Goal: Task Accomplishment & Management: Complete application form

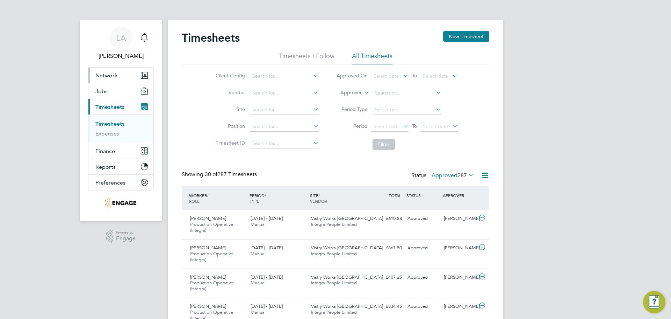
click at [115, 73] on span "Network" at bounding box center [106, 75] width 22 height 7
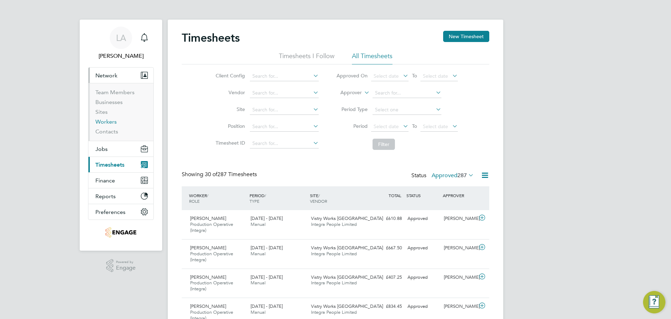
click at [106, 121] on link "Workers" at bounding box center [105, 121] width 21 height 7
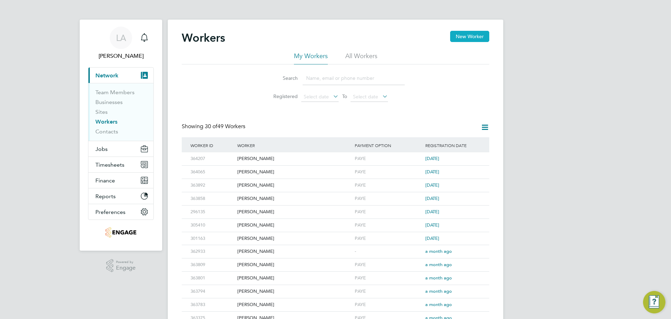
click at [465, 33] on button "New Worker" at bounding box center [469, 36] width 39 height 11
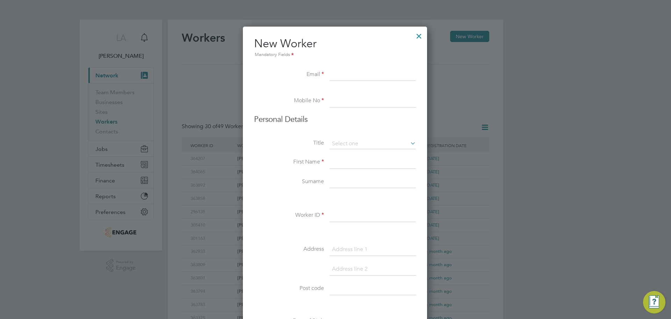
click at [383, 75] on input at bounding box center [373, 75] width 86 height 13
paste input "[EMAIL_ADDRESS][DOMAIN_NAME]"
type input "[EMAIL_ADDRESS][DOMAIN_NAME]"
click at [352, 101] on input at bounding box center [373, 101] width 86 height 13
click at [347, 99] on input at bounding box center [373, 101] width 86 height 13
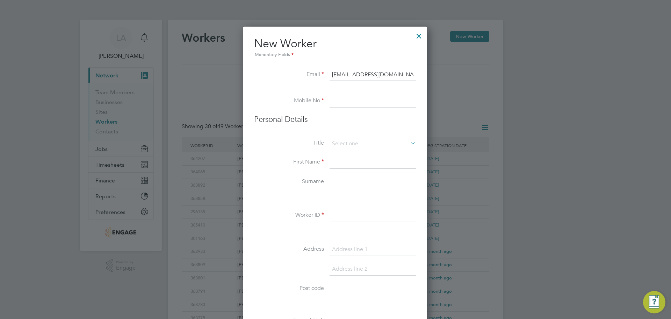
paste input "07383562477"
type input "07383562477"
click at [338, 141] on input at bounding box center [373, 143] width 86 height 10
click at [350, 151] on li "Mr" at bounding box center [372, 153] width 87 height 9
type input "Mr"
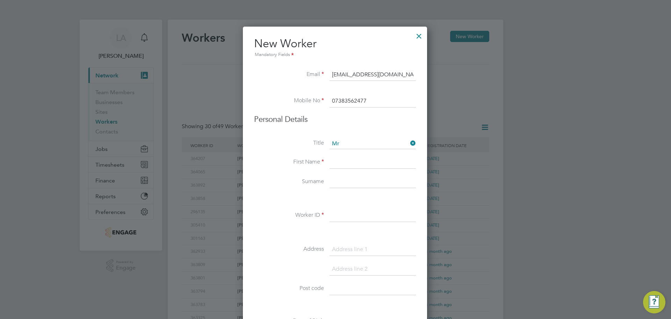
click at [348, 163] on input at bounding box center [373, 162] width 86 height 13
click at [398, 164] on input at bounding box center [373, 162] width 86 height 13
paste input "Philip"
type input "Philip"
click at [375, 182] on input at bounding box center [373, 182] width 86 height 13
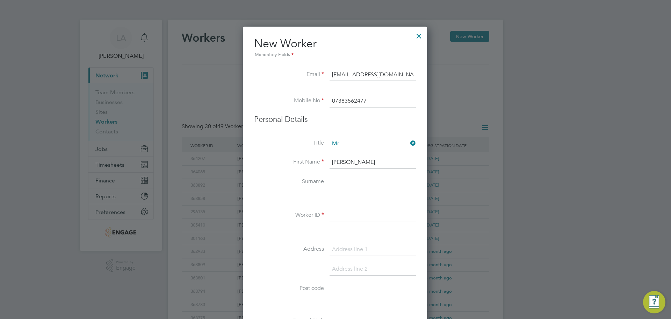
paste input "Wraith"
type input "Wraith"
click at [348, 213] on input at bounding box center [373, 215] width 86 height 13
click at [369, 216] on input at bounding box center [373, 215] width 86 height 13
paste input "364257"
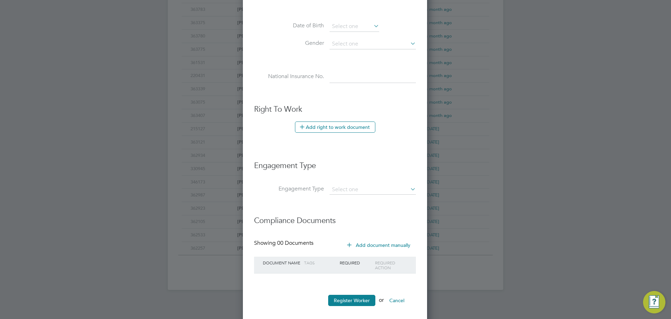
scroll to position [303, 0]
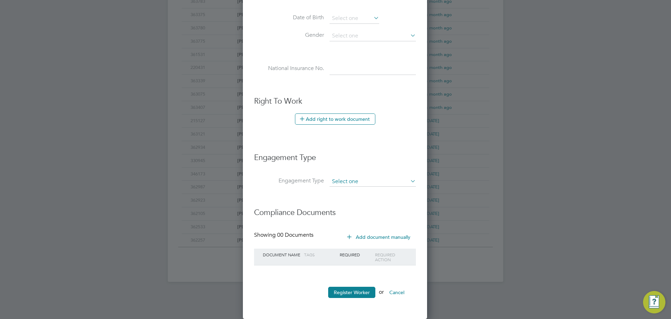
type input "364257"
click at [361, 181] on input at bounding box center [373, 182] width 86 height 10
click at [360, 199] on li "PAYE Direct" at bounding box center [372, 202] width 87 height 10
type input "PAYE Direct"
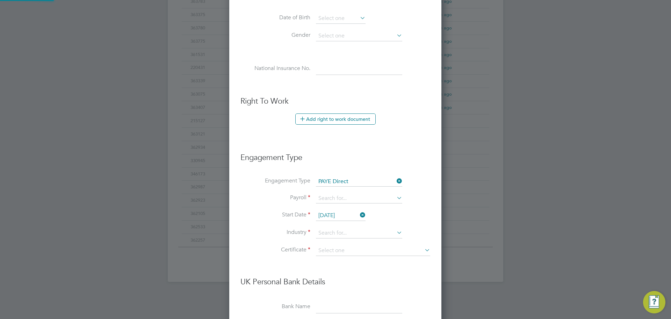
scroll to position [800, 213]
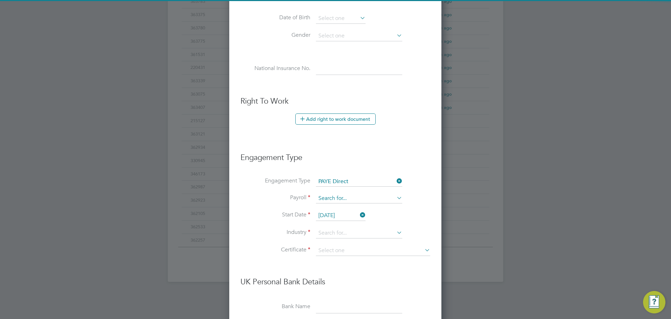
click at [358, 200] on input at bounding box center [359, 198] width 86 height 10
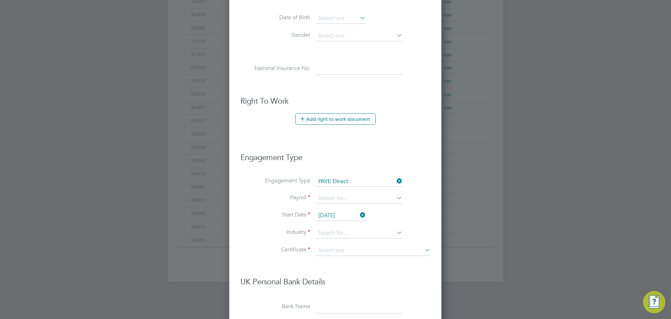
click at [358, 206] on li "PAYE" at bounding box center [359, 208] width 87 height 10
type input "PAYE"
click at [344, 212] on input "26 Aug 2025" at bounding box center [341, 215] width 50 height 10
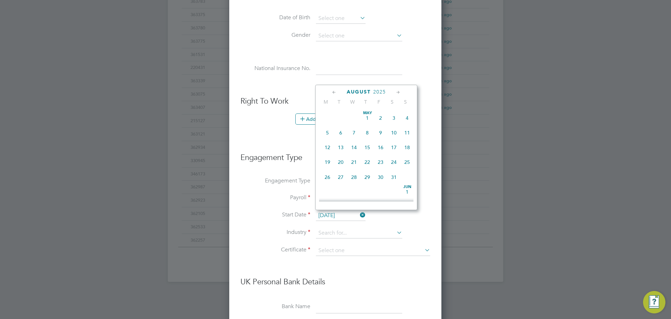
scroll to position [272, 0]
click at [329, 130] on span "18" at bounding box center [327, 125] width 13 height 13
type input "[DATE]"
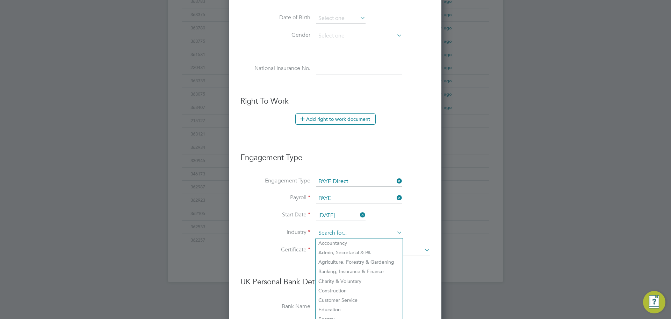
click at [347, 231] on input at bounding box center [359, 233] width 86 height 10
click at [352, 286] on li "Construction" at bounding box center [359, 290] width 87 height 9
type input "Construction"
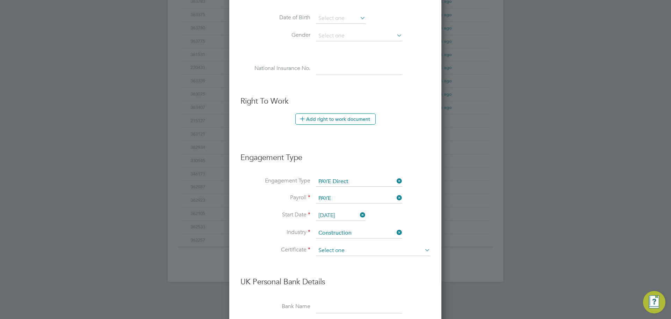
click at [353, 248] on input at bounding box center [373, 250] width 114 height 10
click at [359, 268] on li "No, worker doesn't have a P45 certificate" at bounding box center [373, 269] width 115 height 9
type input "No, worker doesn't have a P45 certificate"
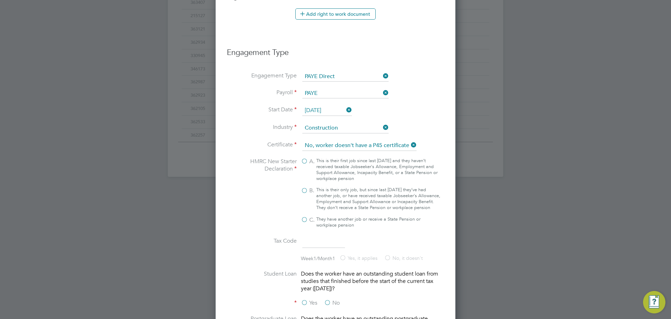
click at [304, 192] on label "B. This is their only job, but since last 6 April they’ve had another job, or h…" at bounding box center [371, 199] width 140 height 24
click at [0, 0] on input "B. This is their only job, but since last 6 April they’ve had another job, or h…" at bounding box center [0, 0] width 0 height 0
type input "1257L"
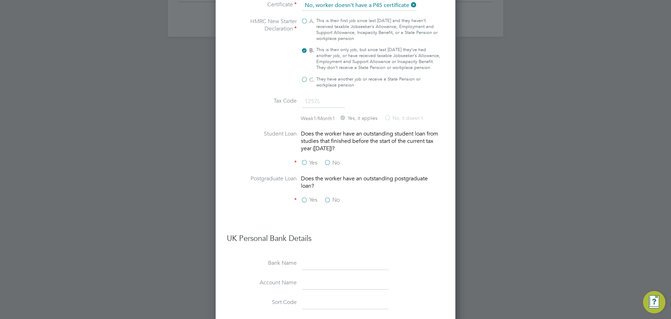
click at [330, 166] on label "No" at bounding box center [332, 162] width 16 height 7
click at [0, 0] on input "No" at bounding box center [0, 0] width 0 height 0
click at [330, 204] on label "No" at bounding box center [332, 199] width 16 height 7
click at [0, 0] on input "No" at bounding box center [0, 0] width 0 height 0
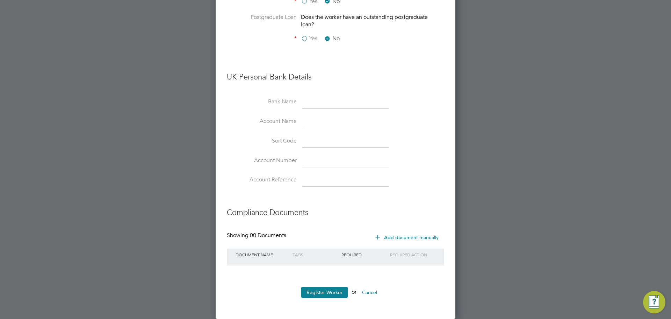
scroll to position [714, 0]
click at [341, 290] on button "Register Worker" at bounding box center [324, 291] width 47 height 11
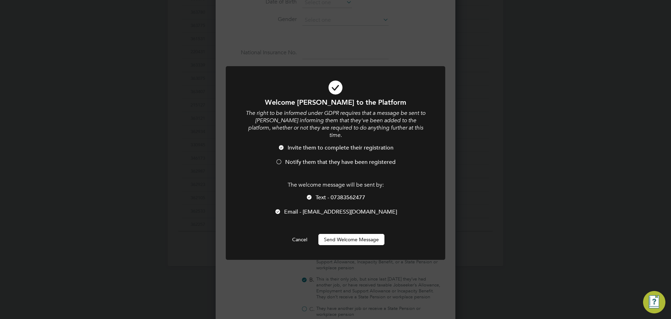
click at [285, 145] on li "Invite them to complete their registration" at bounding box center [336, 151] width 182 height 14
click at [285, 149] on li "Invite them to complete their registration" at bounding box center [336, 151] width 182 height 14
click at [283, 150] on li "Invite them to complete their registration" at bounding box center [336, 151] width 182 height 14
click at [352, 234] on button "Send Welcome Message" at bounding box center [352, 239] width 66 height 11
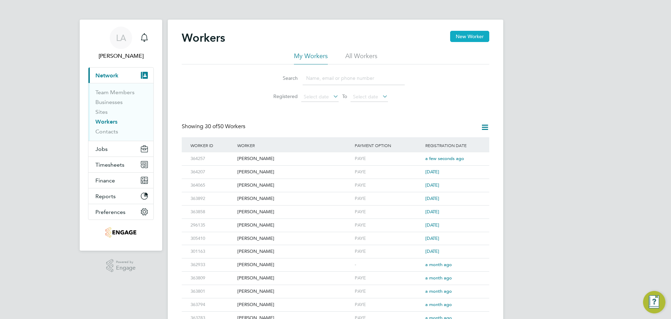
click at [473, 38] on button "New Worker" at bounding box center [469, 36] width 39 height 11
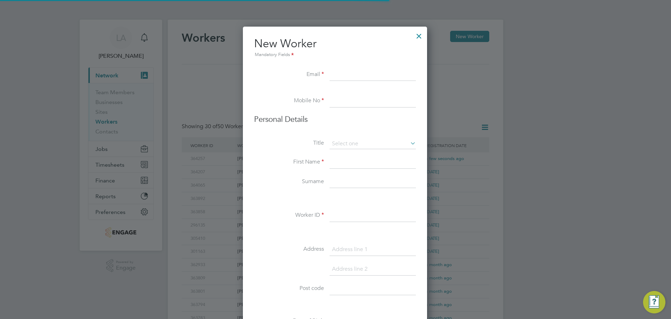
scroll to position [595, 185]
click at [357, 77] on input at bounding box center [373, 75] width 86 height 13
paste input "Jjdann08@hotmail.co.uk"
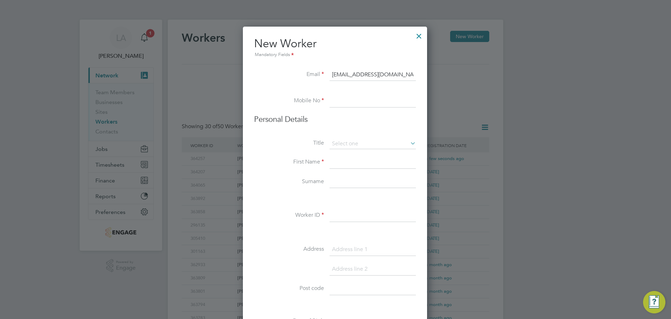
type input "Jjdann08@hotmail.co.uk"
click at [352, 104] on input at bounding box center [373, 101] width 86 height 13
drag, startPoint x: 357, startPoint y: 112, endPoint x: 354, endPoint y: 102, distance: 10.1
click at [357, 112] on li "Mobile No" at bounding box center [335, 105] width 162 height 20
click at [354, 102] on input at bounding box center [373, 101] width 86 height 13
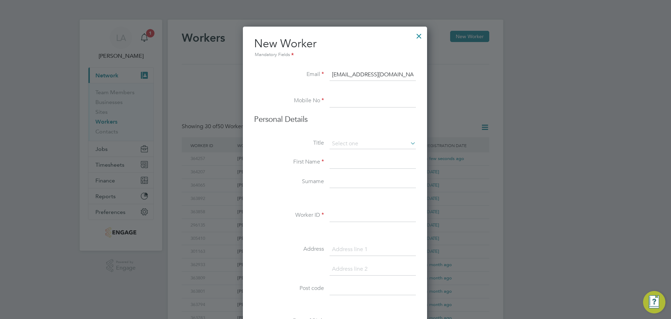
paste input "07927 822160"
type input "07927 822160"
click at [334, 142] on input at bounding box center [373, 143] width 86 height 10
click at [338, 151] on div "Workers New Worker My Workers All Workers Search Registered Select date To Sele…" at bounding box center [336, 302] width 336 height 565
click at [344, 149] on li "Title" at bounding box center [335, 146] width 162 height 17
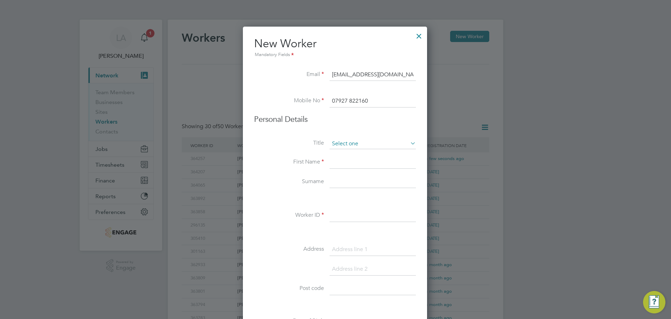
click at [344, 142] on input at bounding box center [373, 143] width 86 height 10
click at [348, 153] on li "Mr" at bounding box center [372, 153] width 87 height 9
type input "Mr"
click at [378, 160] on input at bounding box center [373, 162] width 86 height 13
paste input "Jonathan"
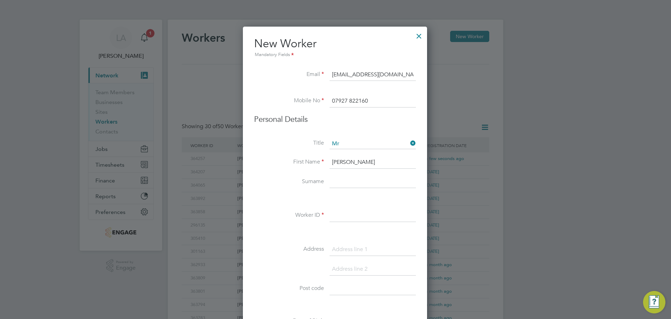
type input "Jonathan"
click at [361, 178] on input at bounding box center [373, 182] width 86 height 13
click at [337, 183] on input at bounding box center [373, 182] width 86 height 13
paste input "Dann"
type input "Dann"
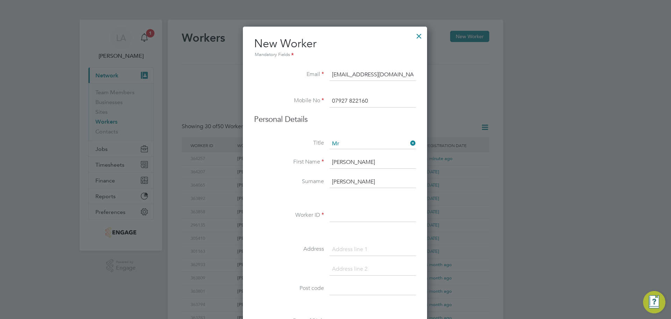
click at [350, 215] on input at bounding box center [373, 215] width 86 height 13
paste input "364234"
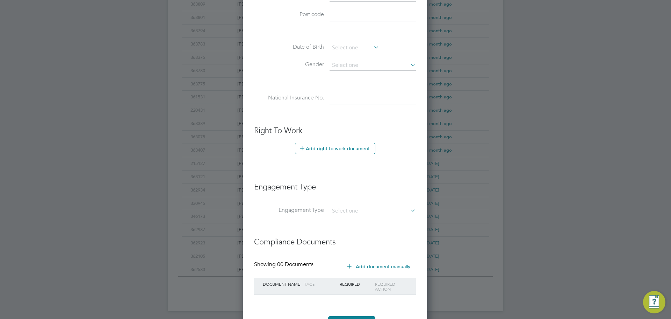
scroll to position [303, 0]
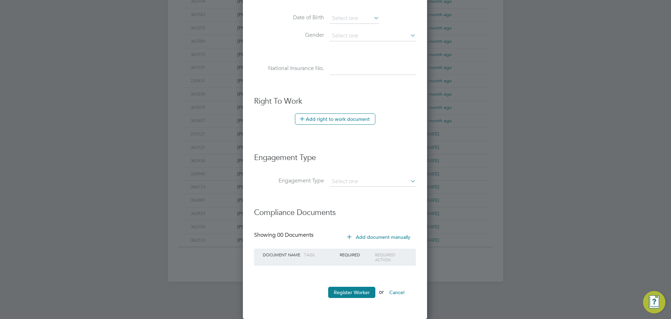
type input "364234"
click at [341, 175] on li "Engagement Type" at bounding box center [335, 160] width 162 height 31
click at [342, 178] on input at bounding box center [373, 182] width 86 height 10
click at [349, 199] on li "PAYE Direct" at bounding box center [372, 202] width 87 height 10
type input "PAYE Direct"
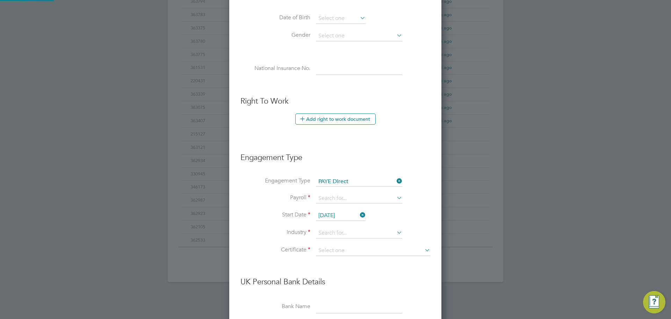
scroll to position [800, 213]
click at [346, 201] on input at bounding box center [359, 198] width 86 height 10
click at [342, 208] on li "PAYE" at bounding box center [359, 208] width 87 height 10
type input "PAYE"
click at [341, 211] on input "26 Aug 2025" at bounding box center [341, 215] width 50 height 10
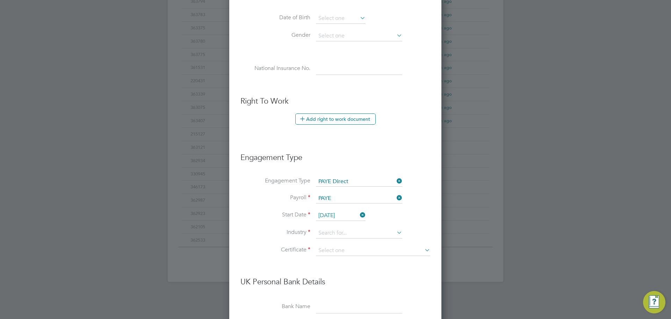
scroll to position [272, 0]
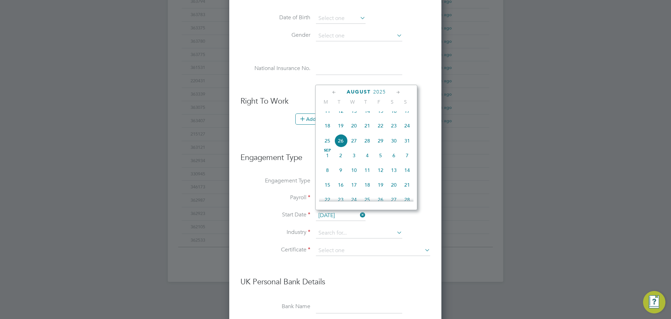
click at [326, 132] on span "18" at bounding box center [327, 125] width 13 height 13
type input "[DATE]"
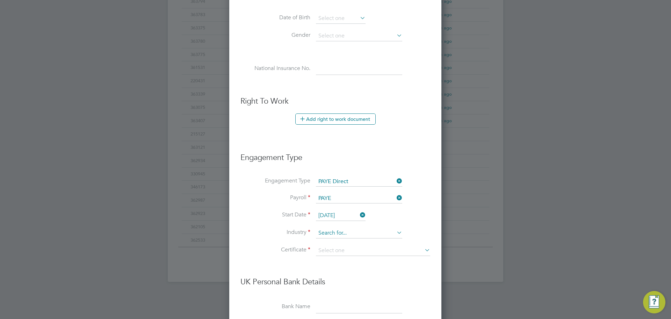
click at [341, 231] on input at bounding box center [359, 233] width 86 height 10
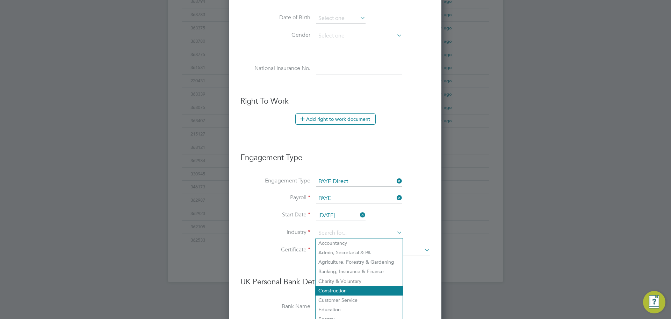
click at [346, 286] on li "Construction" at bounding box center [359, 290] width 87 height 9
type input "Construction"
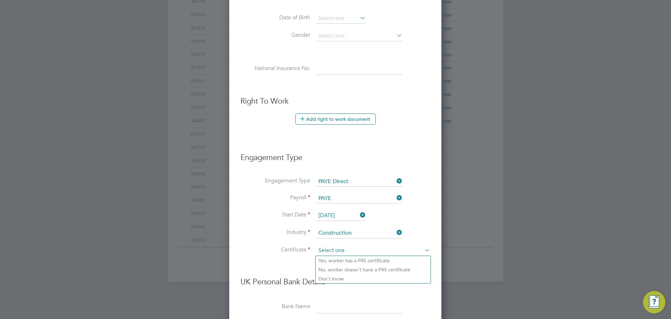
click at [335, 250] on input at bounding box center [373, 250] width 114 height 10
click at [341, 265] on li "No, worker doesn't have a P45 certificate" at bounding box center [373, 269] width 115 height 9
type input "No, worker doesn't have a P45 certificate"
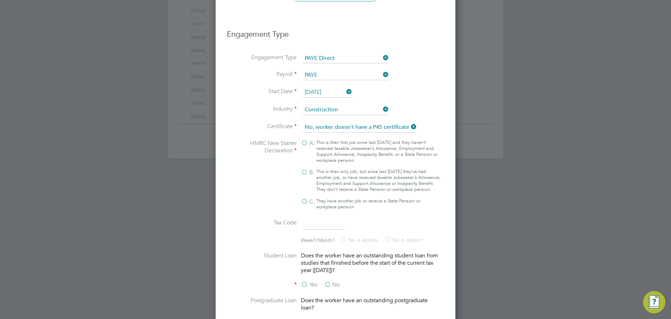
scroll to position [443, 0]
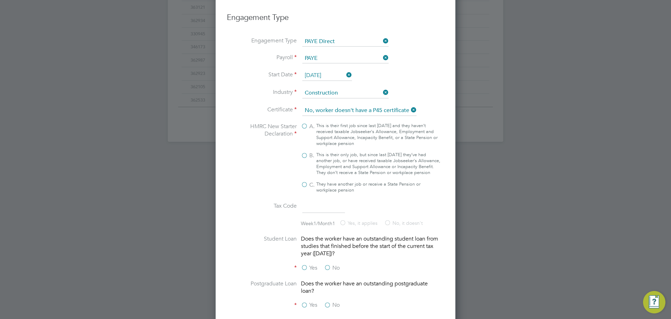
click at [307, 155] on label "B. This is their only job, but since last 6 April they’ve had another job, or h…" at bounding box center [371, 164] width 140 height 24
click at [0, 0] on input "B. This is their only job, but since last 6 April they’ve had another job, or h…" at bounding box center [0, 0] width 0 height 0
type input "1257L"
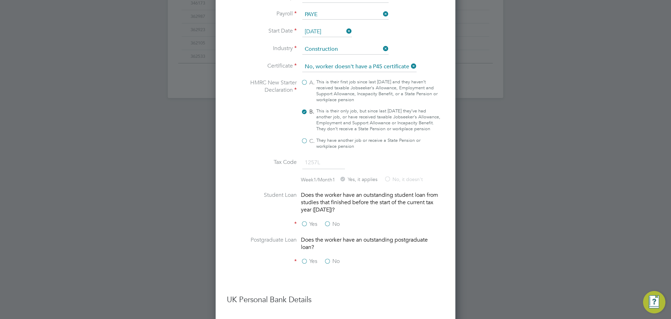
scroll to position [548, 0]
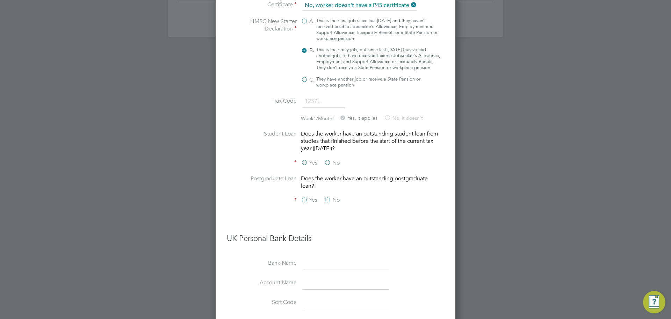
click at [327, 166] on label "No" at bounding box center [332, 162] width 16 height 7
click at [0, 0] on input "No" at bounding box center [0, 0] width 0 height 0
click at [333, 204] on label "No" at bounding box center [332, 199] width 16 height 7
click at [0, 0] on input "No" at bounding box center [0, 0] width 0 height 0
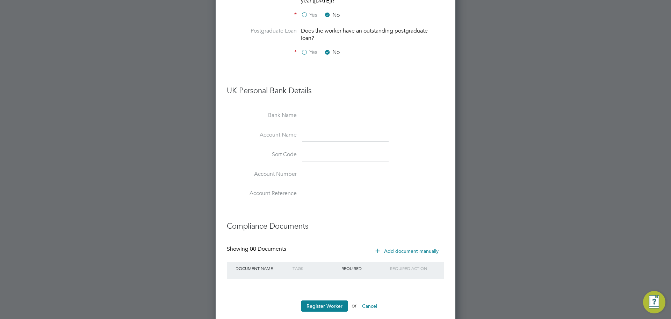
scroll to position [714, 0]
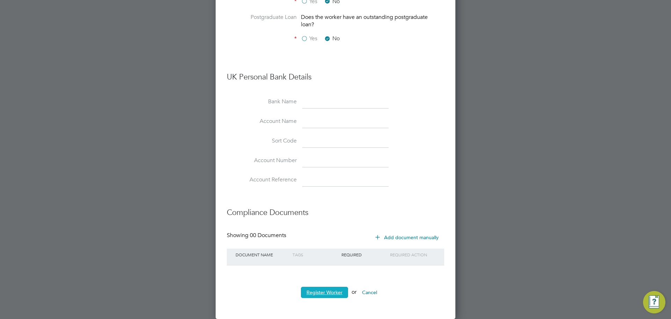
click at [324, 290] on button "Register Worker" at bounding box center [324, 291] width 47 height 11
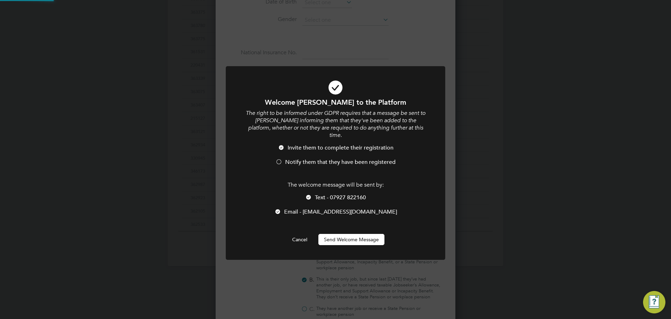
scroll to position [0, 0]
click at [336, 152] on ul "Invite them to complete their registration Notify them that they have been regi…" at bounding box center [336, 158] width 182 height 29
click at [351, 158] on span "Notify them that they have been registered" at bounding box center [340, 161] width 111 height 7
click at [351, 234] on button "Send Welcome Message" at bounding box center [352, 239] width 66 height 11
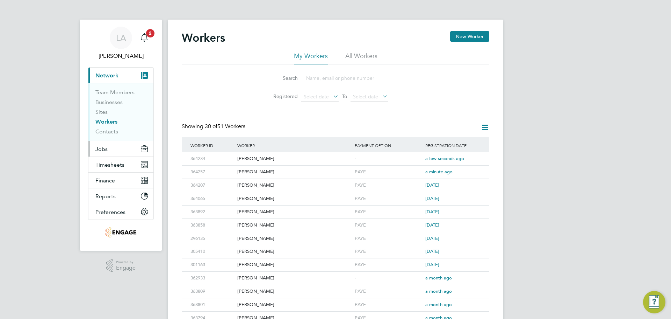
click at [106, 145] on span "Jobs" at bounding box center [101, 148] width 12 height 7
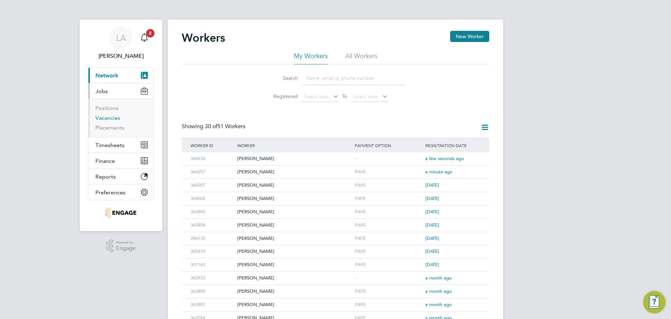
click at [105, 121] on link "Vacancies" at bounding box center [107, 117] width 25 height 7
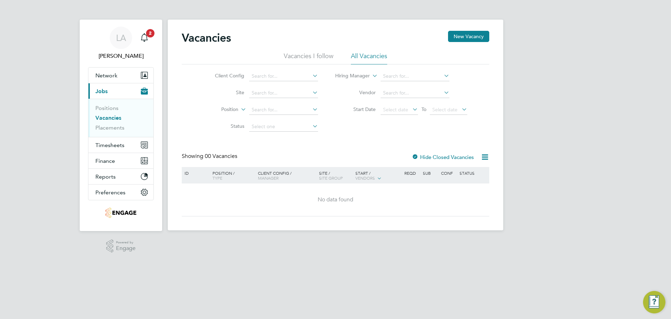
click at [417, 154] on div at bounding box center [415, 157] width 7 height 7
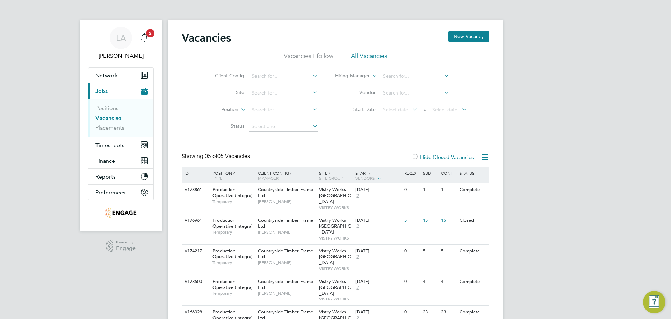
scroll to position [13, 0]
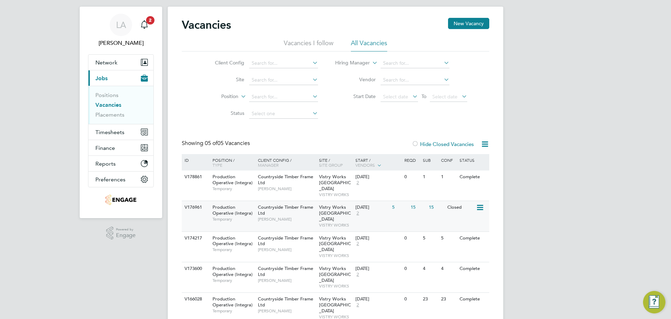
click at [479, 203] on icon at bounding box center [479, 207] width 7 height 8
click at [467, 236] on li "Update Status" at bounding box center [462, 238] width 41 height 10
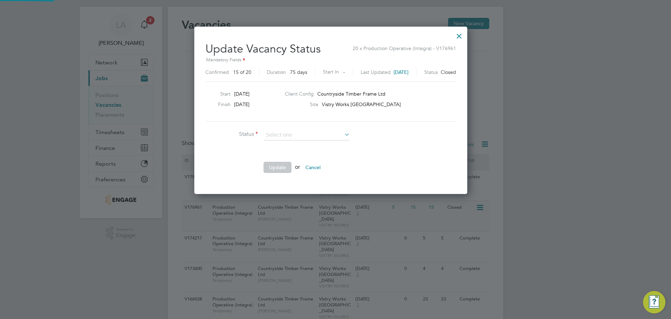
scroll to position [167, 283]
click at [333, 144] on li "Open" at bounding box center [306, 144] width 87 height 9
type input "Open"
click at [284, 168] on button "Update" at bounding box center [278, 167] width 28 height 11
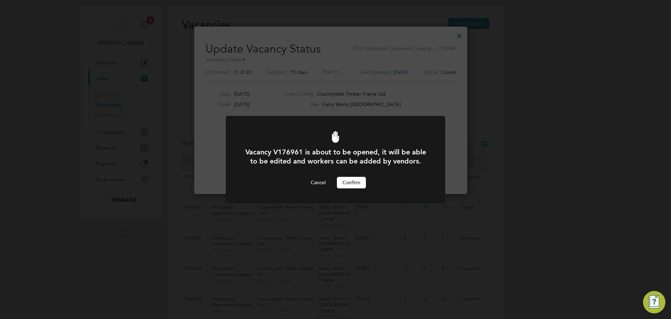
click at [356, 183] on button "Confirm" at bounding box center [351, 182] width 29 height 11
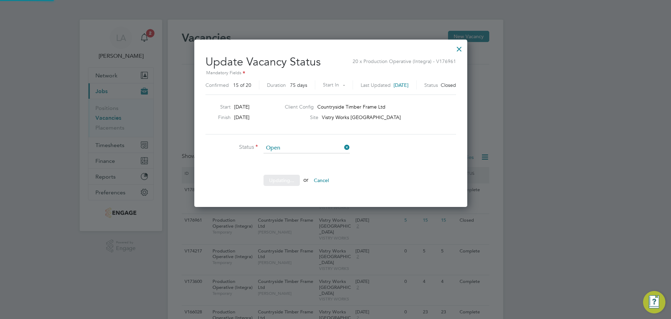
scroll to position [13, 0]
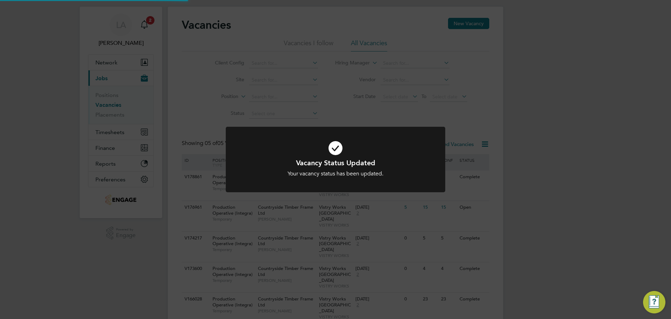
click at [342, 162] on h1 "Vacancy Status Updated" at bounding box center [336, 162] width 182 height 9
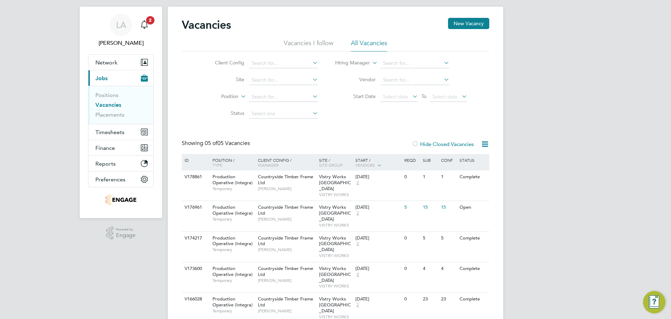
click at [334, 155] on div "Vacancies New Vacancy Vacancies I follow All Vacancies Client Config Site Posit…" at bounding box center [336, 170] width 308 height 305
click at [478, 203] on icon at bounding box center [479, 207] width 7 height 8
click at [416, 137] on div "Vacancies New Vacancy Vacancies I follow All Vacancies Client Config Site Posit…" at bounding box center [336, 170] width 308 height 305
click at [481, 203] on icon at bounding box center [479, 207] width 7 height 8
click at [473, 215] on li "View Details" at bounding box center [463, 218] width 41 height 10
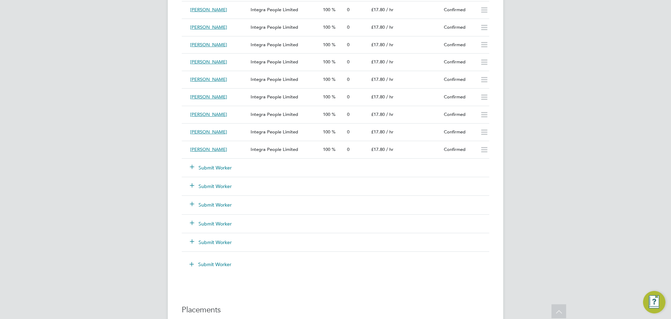
click at [221, 166] on button "Submit Worker" at bounding box center [211, 167] width 42 height 7
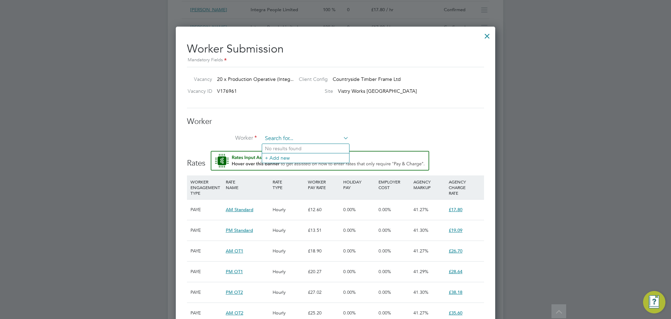
click at [283, 137] on input at bounding box center [306, 138] width 86 height 10
click at [281, 156] on li "Phi lip Wraith (364257)" at bounding box center [305, 157] width 87 height 9
type input "[PERSON_NAME] (364257)"
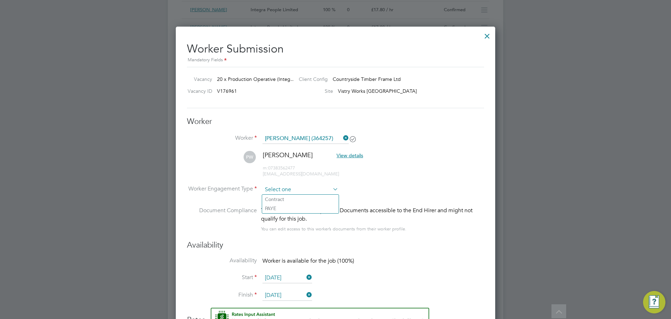
click at [289, 188] on input at bounding box center [301, 189] width 76 height 10
click at [290, 205] on div "All Vacancies Vacancy Activity Logs Vacancy Activity Logs All Vacancies Vacancy…" at bounding box center [336, 3] width 336 height 1605
click at [284, 190] on input at bounding box center [301, 189] width 76 height 10
click at [284, 206] on li "PAYE" at bounding box center [300, 208] width 77 height 9
type input "PAYE"
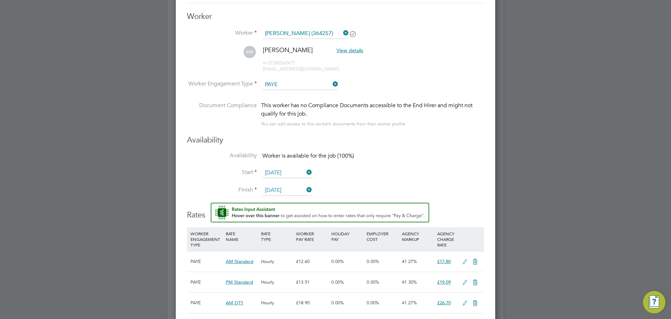
click at [277, 168] on input "[DATE]" at bounding box center [288, 173] width 50 height 10
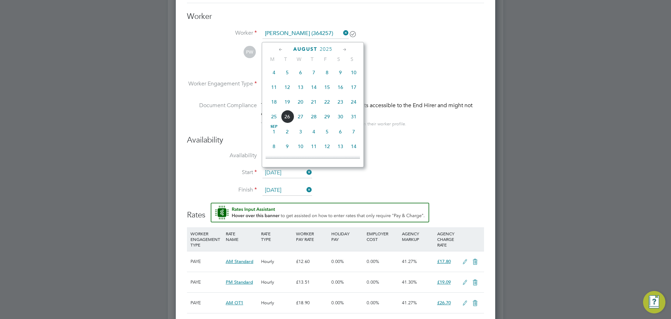
click at [273, 108] on span "18" at bounding box center [274, 101] width 13 height 13
type input "[DATE]"
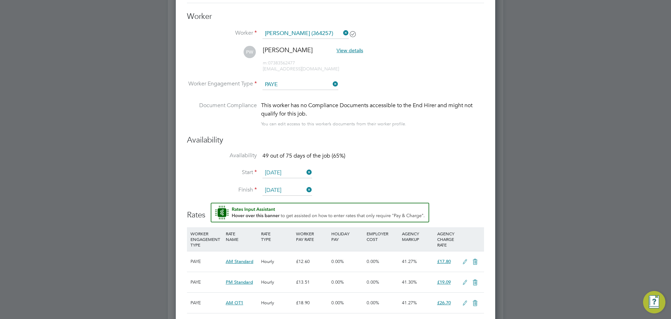
click at [297, 188] on input "[DATE]" at bounding box center [288, 190] width 50 height 10
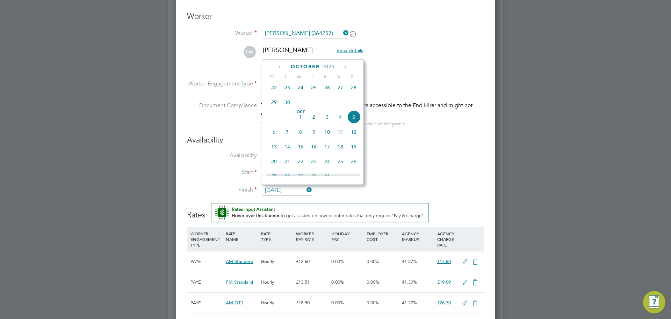
click at [323, 70] on div "[DATE] M T W T F S S [DATE] 2 3 4 5 6 7 8 9 10 11 12 13 14 15 16 17 18 19 20 21…" at bounding box center [313, 121] width 102 height 125
click at [323, 68] on span "2025" at bounding box center [328, 67] width 13 height 6
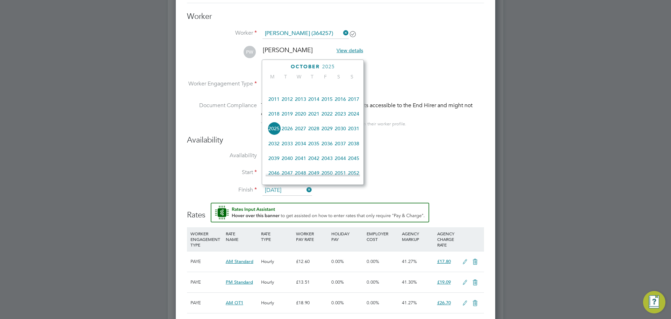
click at [286, 131] on span "2026" at bounding box center [287, 128] width 13 height 13
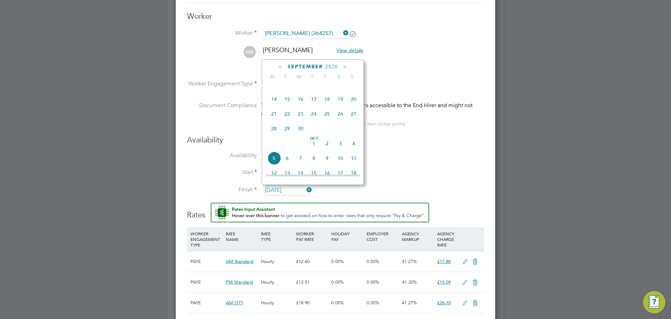
click at [276, 164] on span "5" at bounding box center [274, 157] width 13 height 13
type input "[DATE]"
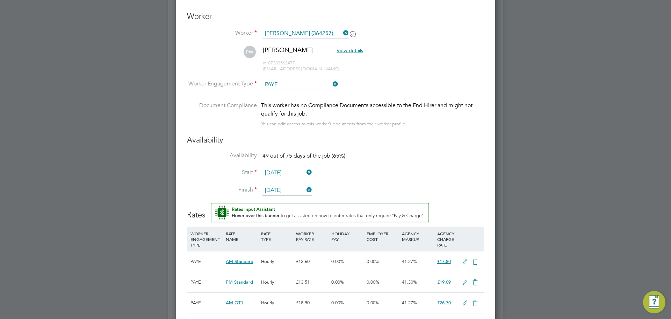
click at [403, 202] on li "Finish [DATE]" at bounding box center [335, 193] width 297 height 17
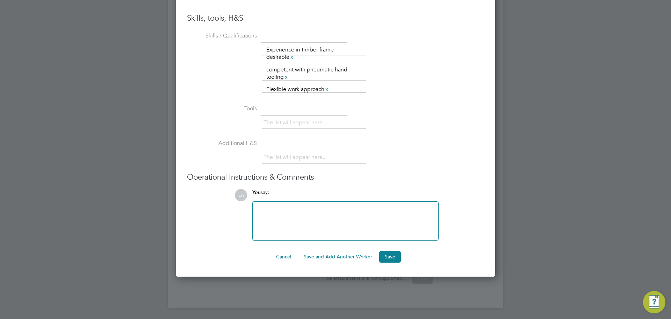
click at [354, 256] on button "Save and Add Another Worker" at bounding box center [338, 256] width 80 height 11
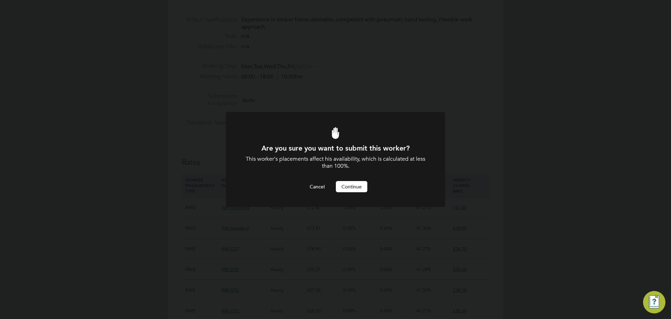
click at [350, 191] on button "Continue" at bounding box center [351, 186] width 31 height 11
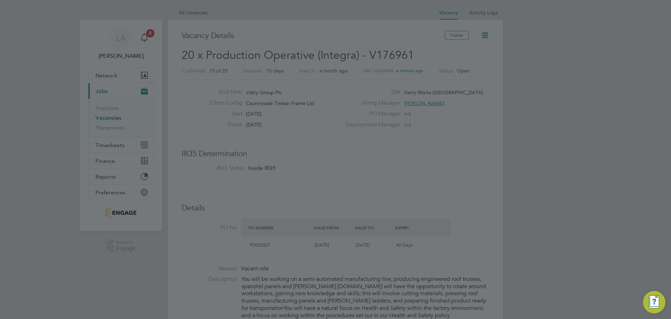
click at [354, 183] on div at bounding box center [335, 159] width 671 height 319
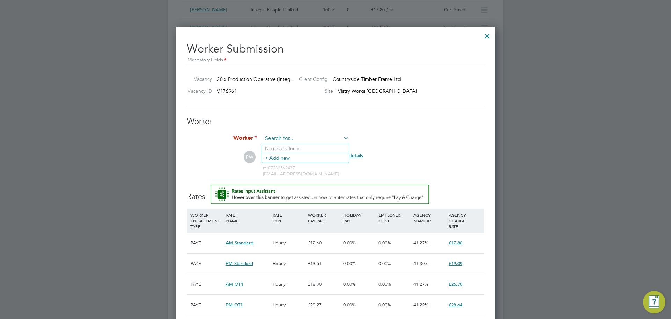
click at [320, 137] on input at bounding box center [306, 138] width 86 height 10
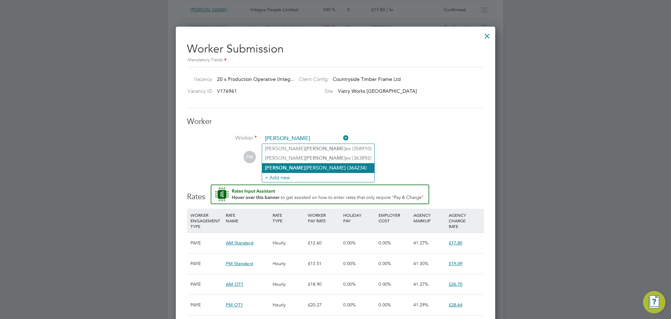
click at [307, 166] on li "[PERSON_NAME] [PERSON_NAME] (364234)" at bounding box center [318, 167] width 112 height 9
type input "[PERSON_NAME] (364234)"
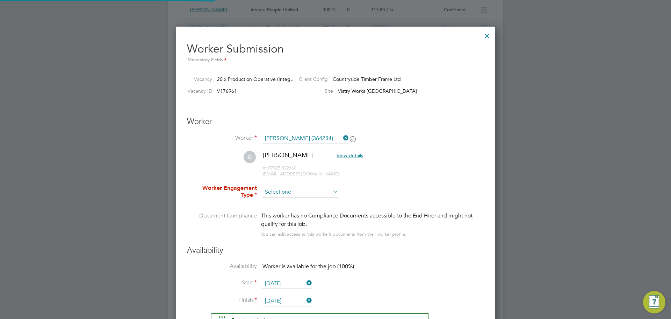
click at [303, 190] on input at bounding box center [301, 192] width 76 height 10
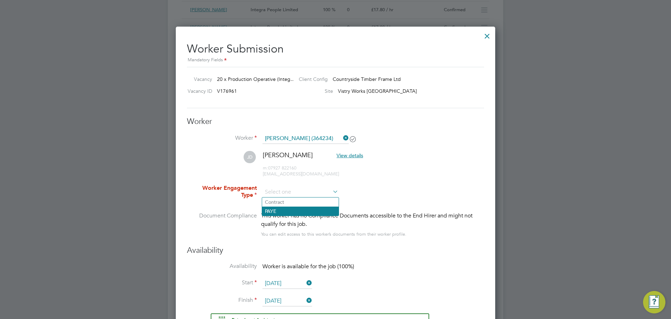
click at [294, 209] on li "PAYE" at bounding box center [300, 210] width 77 height 9
type input "PAYE"
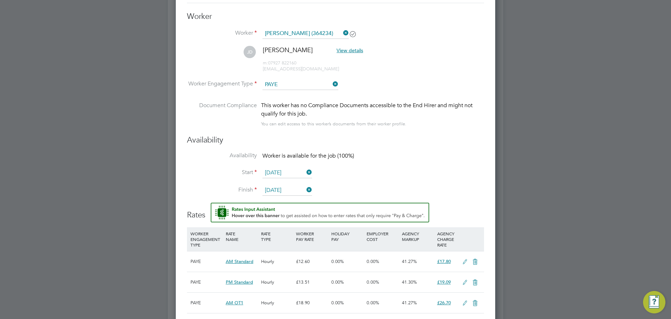
click at [287, 173] on input "[DATE]" at bounding box center [288, 173] width 50 height 10
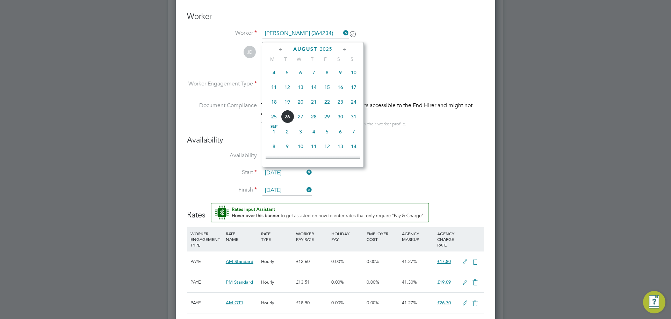
click at [270, 108] on span "18" at bounding box center [274, 101] width 13 height 13
type input "[DATE]"
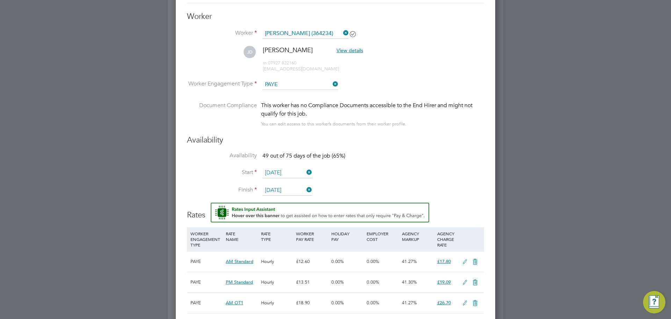
click at [280, 188] on input "[DATE]" at bounding box center [288, 190] width 50 height 10
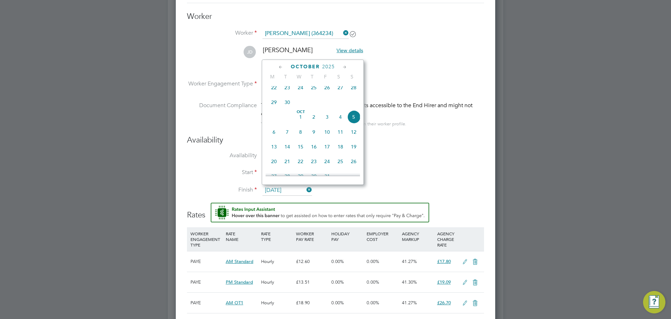
click at [321, 63] on div "[DATE]" at bounding box center [313, 66] width 94 height 7
click at [332, 65] on span "2025" at bounding box center [328, 67] width 13 height 6
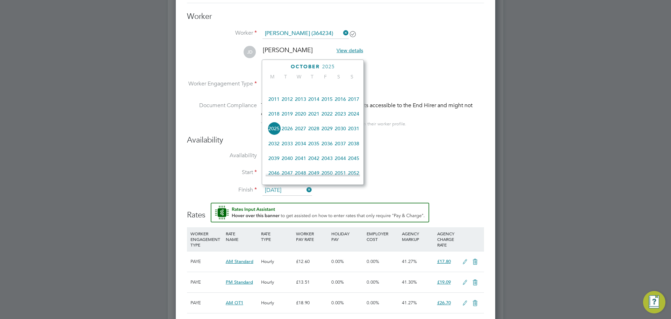
click at [287, 130] on span "2026" at bounding box center [287, 128] width 13 height 13
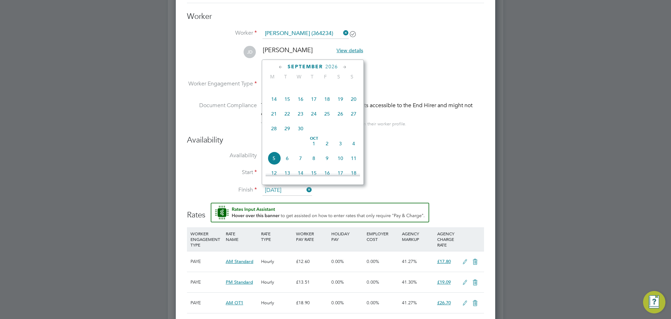
click at [274, 164] on span "5" at bounding box center [274, 157] width 13 height 13
type input "[DATE]"
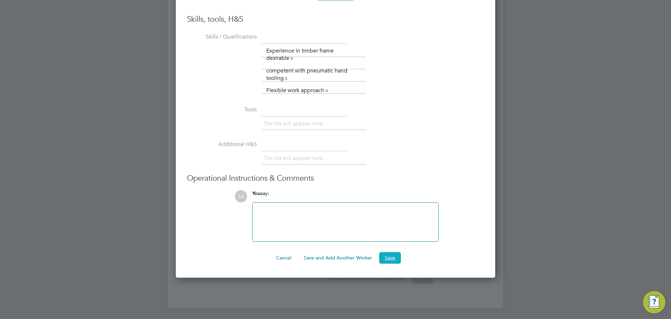
click at [394, 255] on button "Save" at bounding box center [390, 257] width 22 height 11
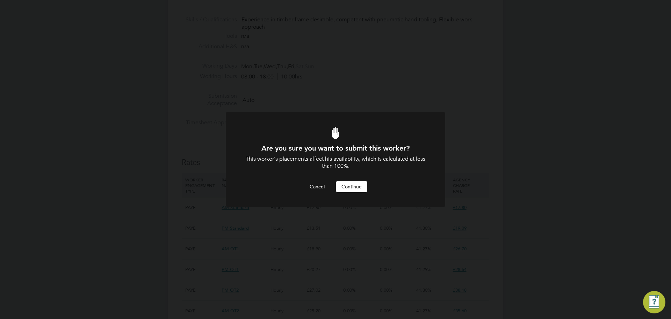
click at [348, 187] on button "Continue" at bounding box center [351, 186] width 31 height 11
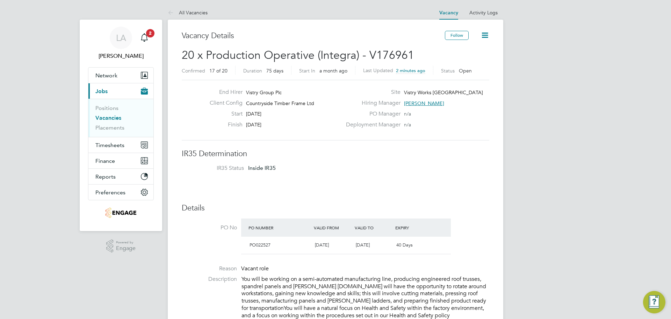
click at [489, 36] on icon at bounding box center [485, 35] width 9 height 9
click at [476, 61] on li "Update Status" at bounding box center [468, 62] width 41 height 10
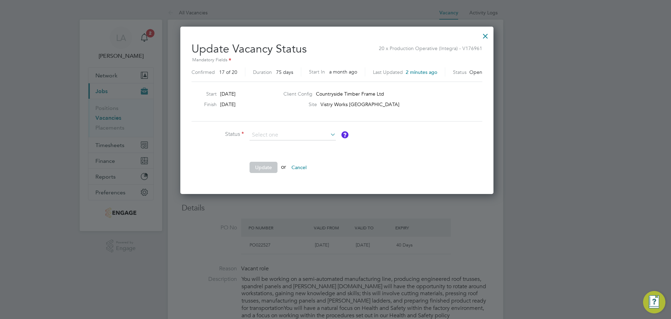
click at [281, 152] on li "Closed" at bounding box center [292, 153] width 87 height 9
type input "Closed"
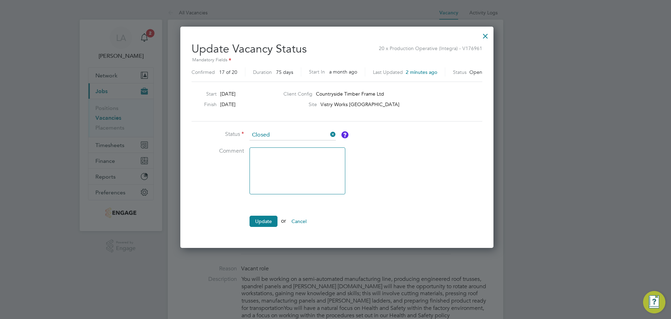
click at [268, 229] on li "Update or Cancel" at bounding box center [297, 224] width 210 height 18
click at [265, 221] on button "Update" at bounding box center [264, 220] width 28 height 11
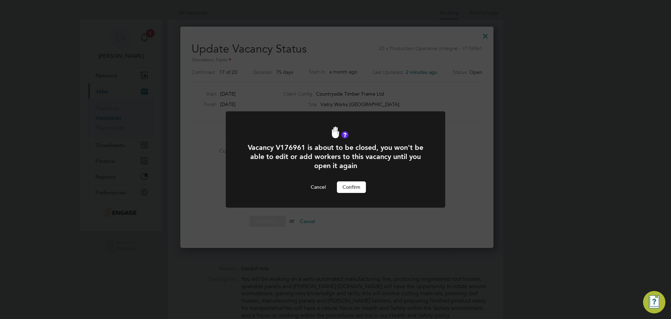
click at [346, 184] on button "Confirm" at bounding box center [351, 186] width 29 height 11
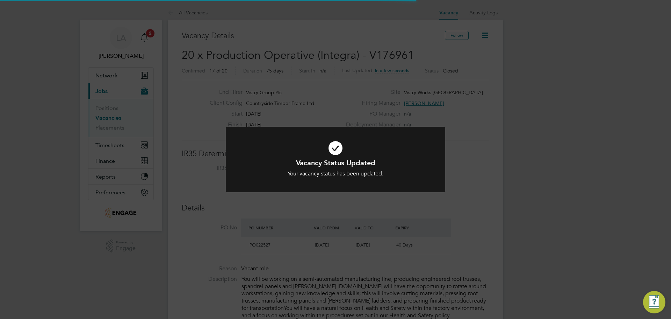
click at [333, 140] on icon at bounding box center [336, 147] width 182 height 27
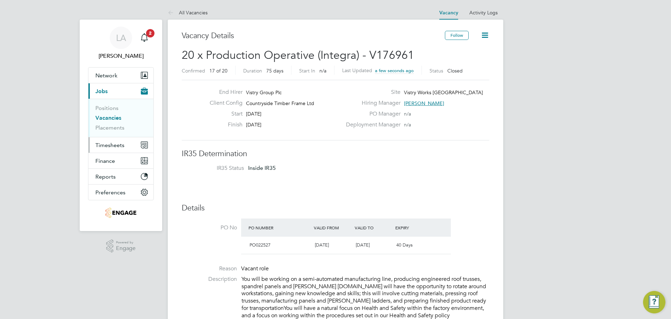
click at [109, 144] on span "Timesheets" at bounding box center [109, 145] width 29 height 7
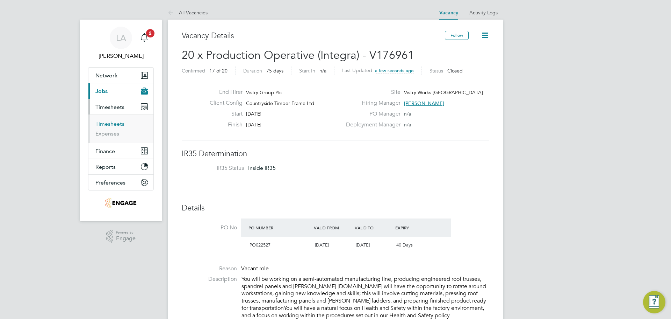
click at [110, 122] on link "Timesheets" at bounding box center [109, 123] width 29 height 7
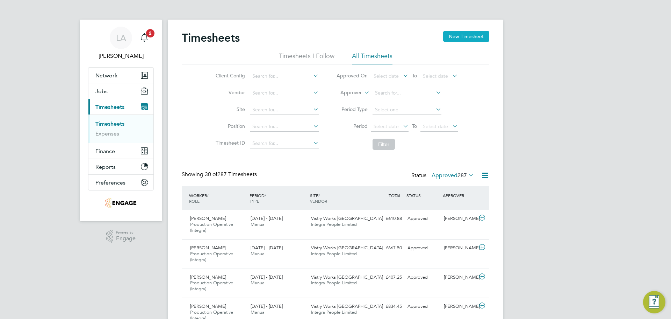
click at [476, 31] on button "New Timesheet" at bounding box center [466, 36] width 46 height 11
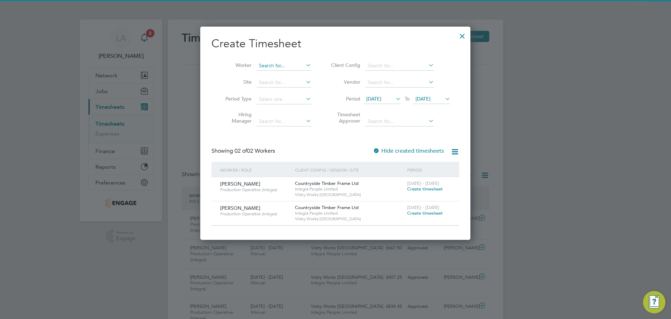
click at [266, 66] on input at bounding box center [284, 66] width 55 height 10
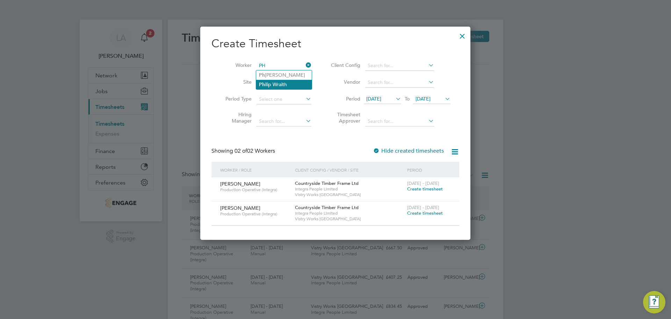
click at [272, 83] on li "Ph ilip Wraith" at bounding box center [284, 84] width 56 height 9
type input "[PERSON_NAME]"
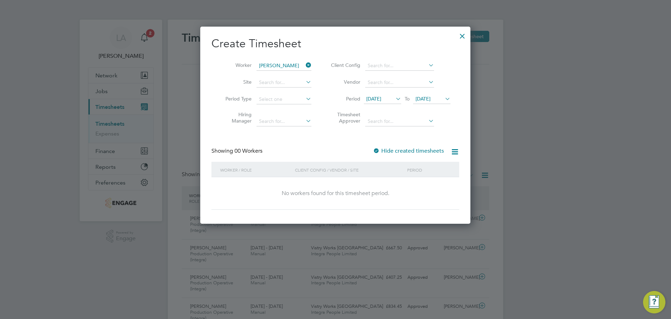
click at [401, 150] on label "Hide created timesheets" at bounding box center [408, 150] width 71 height 7
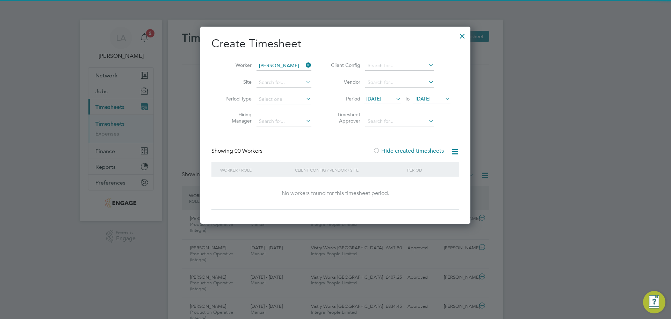
click at [433, 95] on span "[DATE]" at bounding box center [431, 98] width 37 height 9
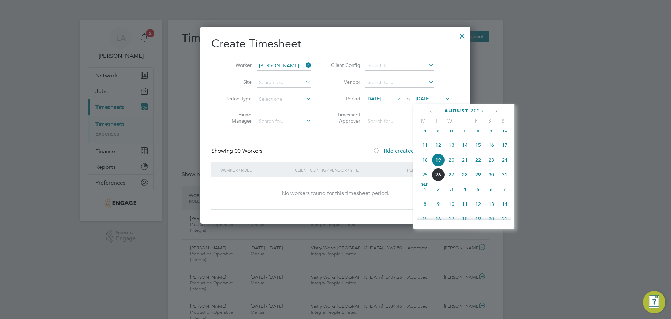
click at [425, 166] on span "18" at bounding box center [425, 159] width 13 height 13
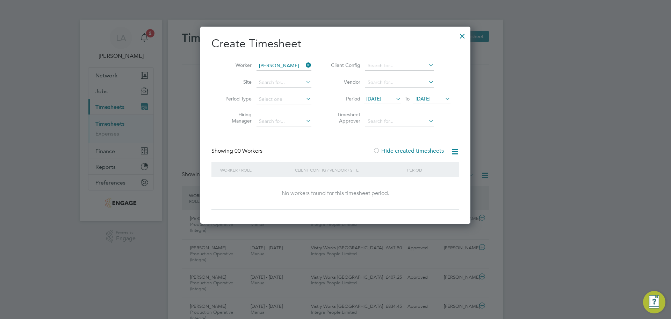
click at [458, 41] on div at bounding box center [462, 34] width 13 height 13
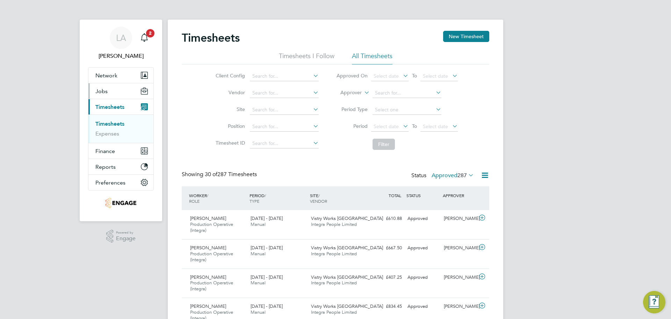
click at [111, 88] on button "Jobs" at bounding box center [120, 90] width 65 height 15
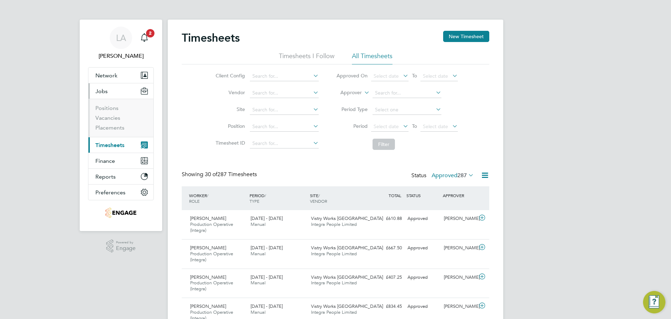
click at [115, 131] on li "Placements" at bounding box center [121, 127] width 52 height 7
click at [115, 127] on link "Placements" at bounding box center [109, 127] width 29 height 7
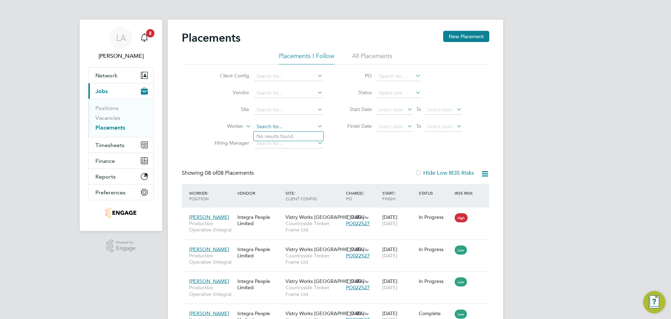
click at [268, 125] on input at bounding box center [288, 127] width 69 height 10
click at [268, 137] on li "Phil ip Wraith" at bounding box center [289, 135] width 70 height 9
type input "[PERSON_NAME]"
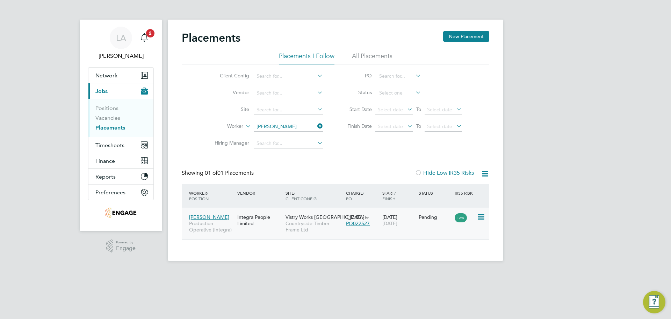
click at [479, 218] on icon at bounding box center [480, 217] width 7 height 8
click at [446, 259] on li "Start" at bounding box center [460, 260] width 50 height 10
type input "[PERSON_NAME]"
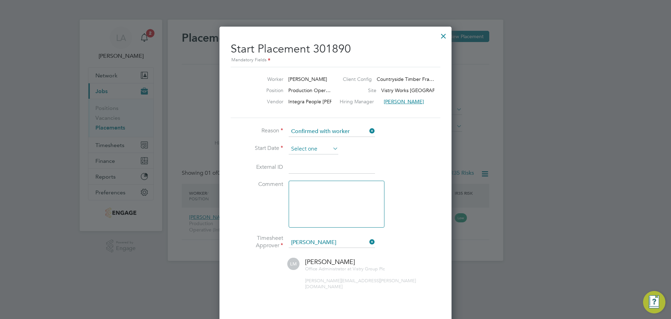
click at [309, 149] on input at bounding box center [314, 149] width 50 height 10
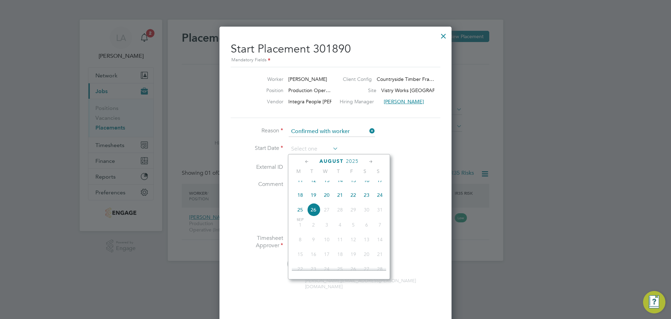
click at [302, 201] on span "18" at bounding box center [300, 194] width 13 height 13
type input "[DATE]"
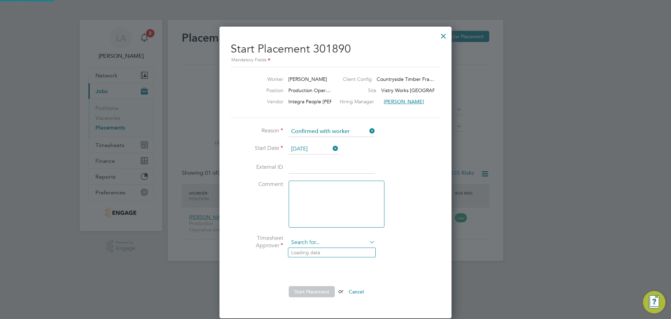
click at [330, 243] on input at bounding box center [332, 242] width 86 height 10
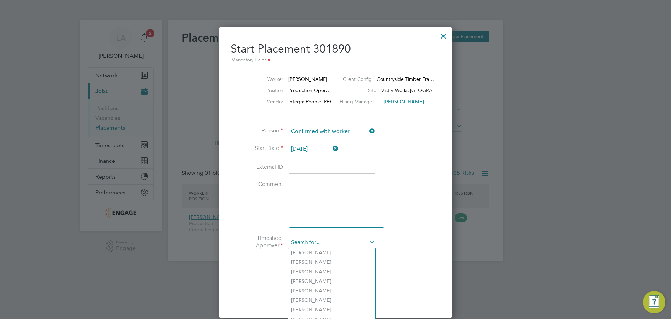
click at [331, 240] on input at bounding box center [332, 242] width 86 height 10
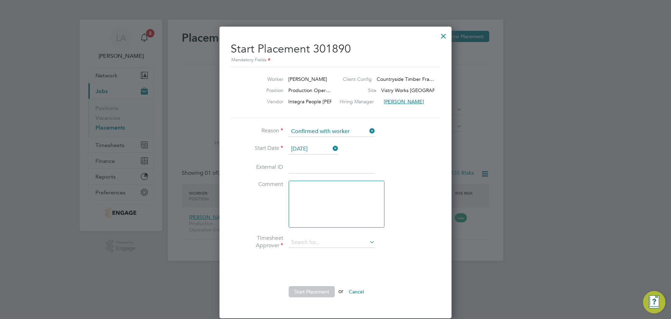
click at [368, 243] on icon at bounding box center [368, 242] width 0 height 10
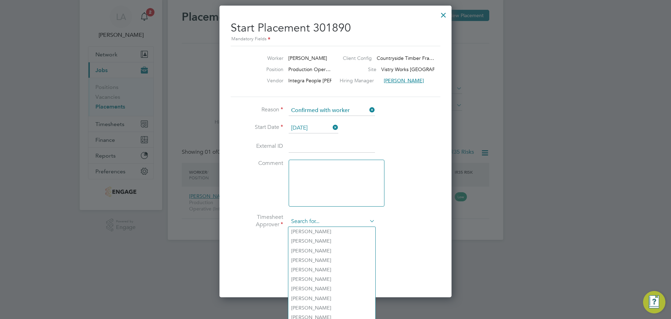
click at [326, 216] on input at bounding box center [332, 221] width 86 height 10
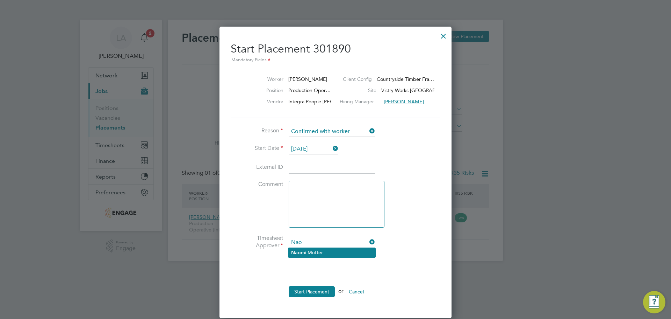
click at [322, 254] on li "Nao mi Mutter" at bounding box center [332, 252] width 87 height 9
type input "[PERSON_NAME]"
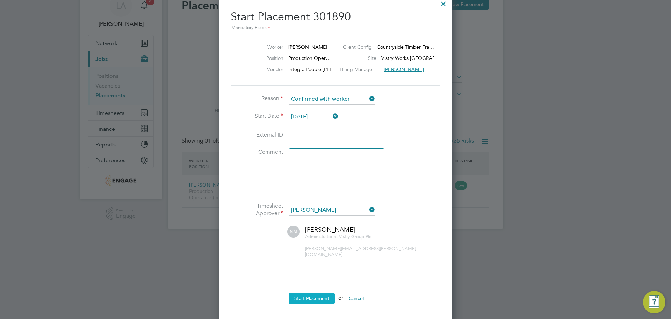
click at [320, 292] on button "Start Placement" at bounding box center [312, 297] width 46 height 11
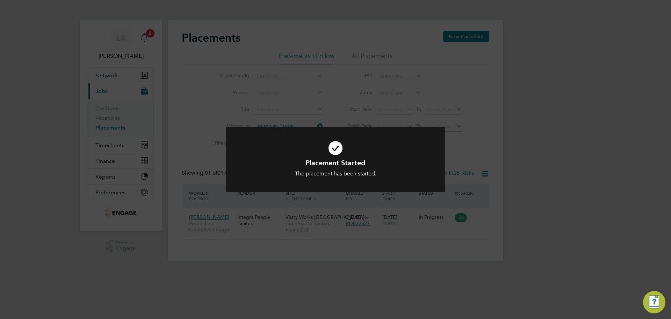
click at [332, 155] on icon at bounding box center [336, 147] width 182 height 27
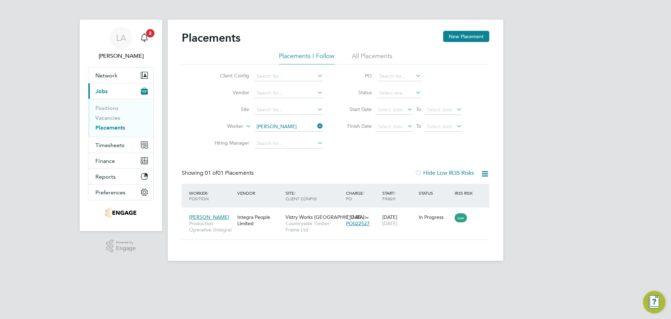
drag, startPoint x: 326, startPoint y: 124, endPoint x: 318, endPoint y: 124, distance: 8.4
click at [326, 124] on li "Worker [PERSON_NAME]" at bounding box center [265, 126] width 131 height 17
click at [316, 124] on icon at bounding box center [316, 126] width 0 height 10
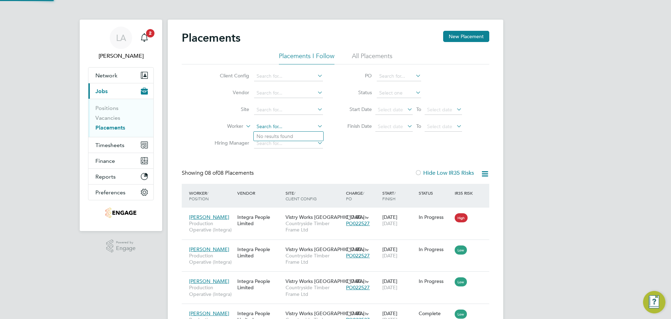
click at [300, 124] on input at bounding box center [288, 127] width 69 height 10
click at [298, 141] on li "[PERSON_NAME] [PERSON_NAME]" at bounding box center [289, 145] width 70 height 9
type input "[PERSON_NAME]"
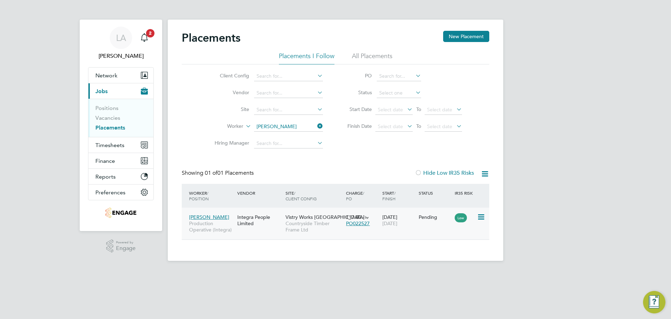
click at [479, 220] on icon at bounding box center [480, 217] width 7 height 8
click at [446, 260] on li "Start" at bounding box center [460, 260] width 50 height 10
type input "[PERSON_NAME]"
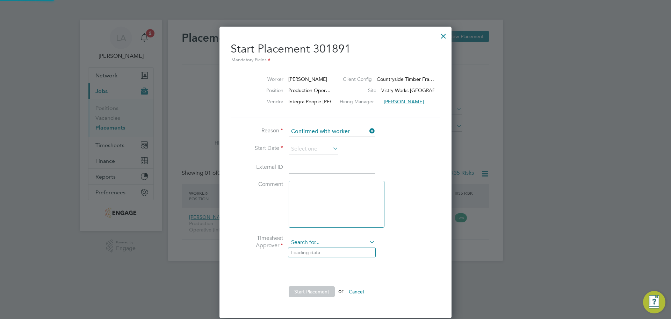
click at [358, 243] on input at bounding box center [332, 242] width 86 height 10
click at [318, 251] on li "Nao mi Mutter" at bounding box center [332, 252] width 87 height 9
type input "[PERSON_NAME]"
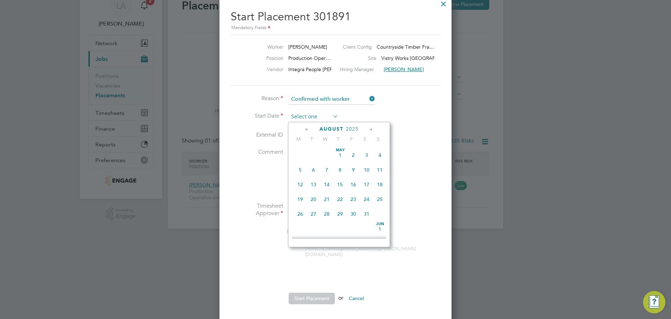
click at [318, 114] on input at bounding box center [314, 117] width 50 height 10
click at [299, 166] on span "18" at bounding box center [300, 162] width 13 height 13
type input "[DATE]"
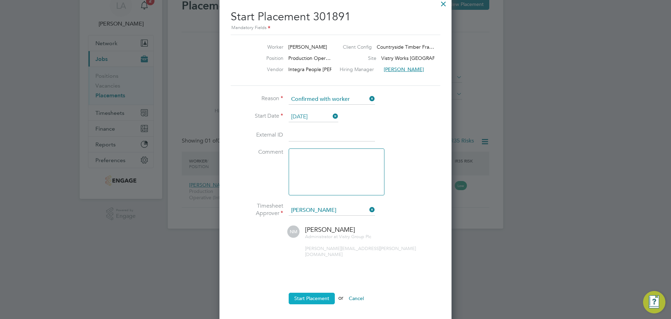
click at [321, 293] on button "Start Placement" at bounding box center [312, 297] width 46 height 11
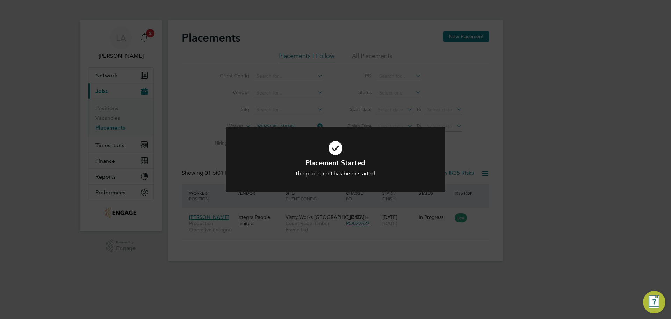
click at [328, 144] on icon at bounding box center [336, 147] width 182 height 27
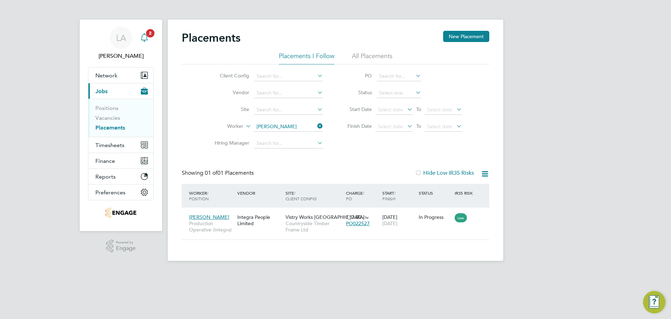
click at [142, 39] on icon "Main navigation" at bounding box center [144, 36] width 7 height 7
